Goal: Find specific page/section: Find specific page/section

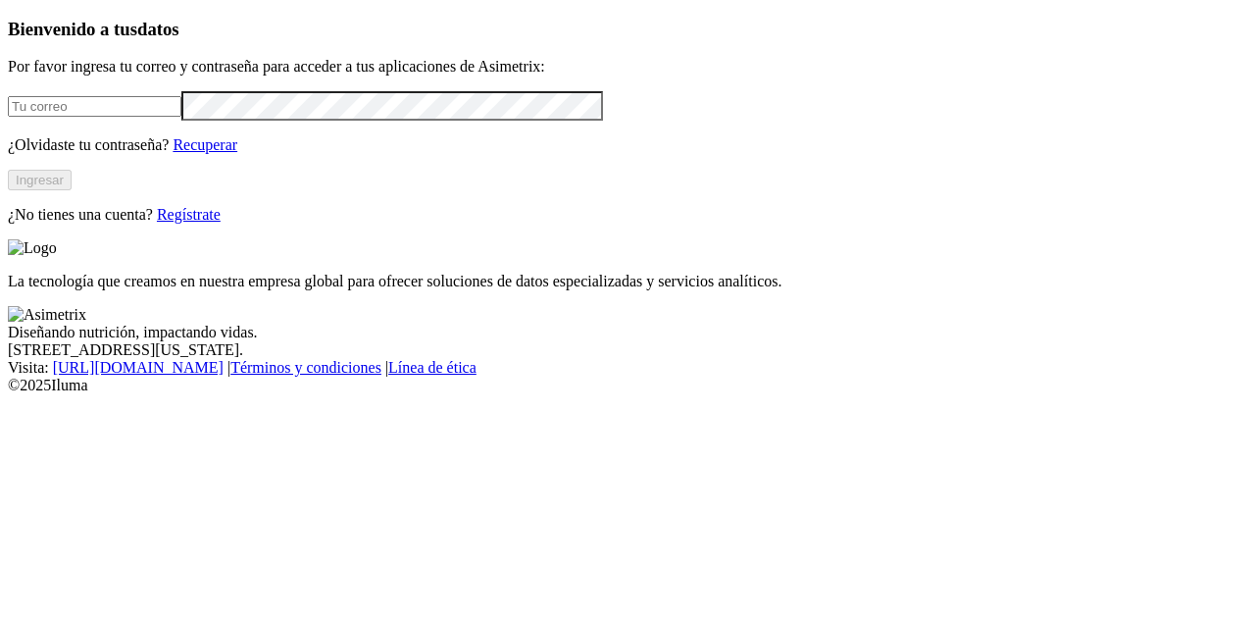
type input "[PERSON_NAME][EMAIL_ADDRESS][DOMAIN_NAME]"
click at [72, 190] on button "Ingresar" at bounding box center [40, 180] width 64 height 21
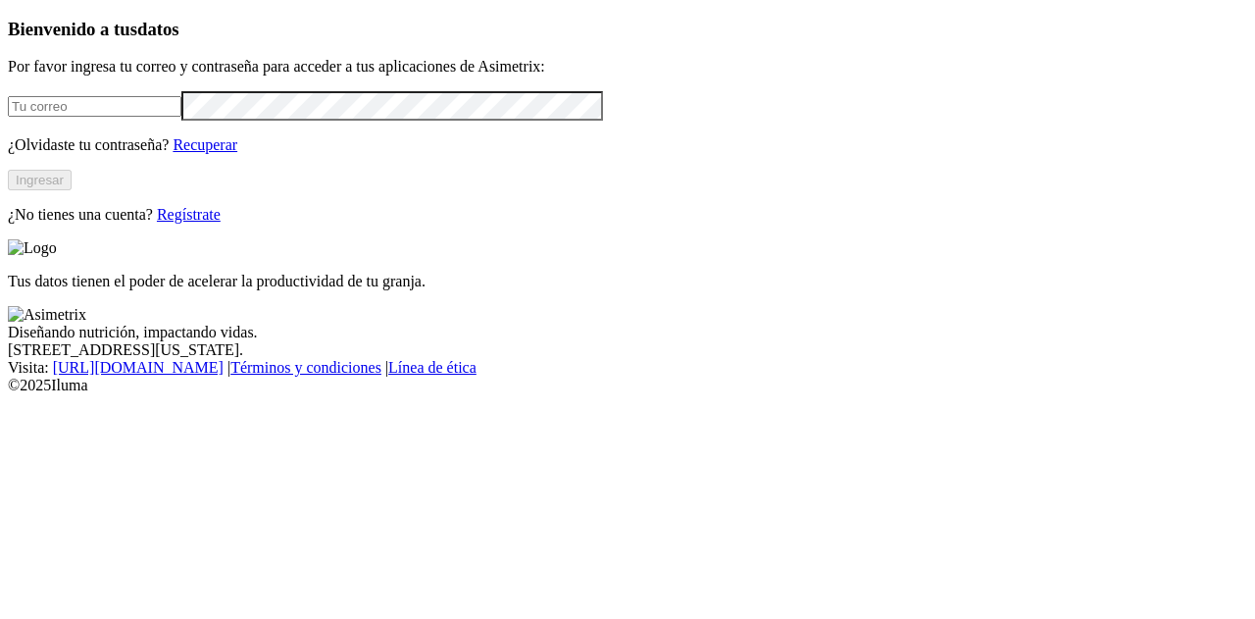
type input "[PERSON_NAME][EMAIL_ADDRESS][DOMAIN_NAME]"
click at [72, 190] on button "Ingresar" at bounding box center [40, 180] width 64 height 21
